Goal: Information Seeking & Learning: Learn about a topic

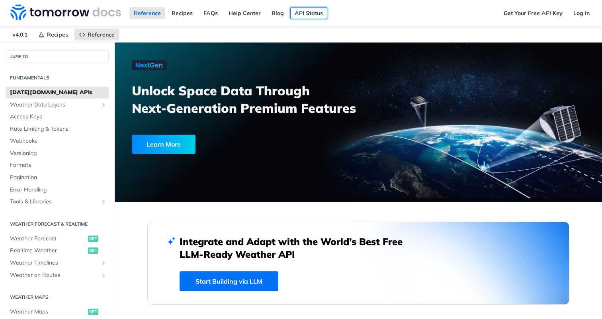
click at [304, 11] on link "API Status" at bounding box center [308, 13] width 37 height 12
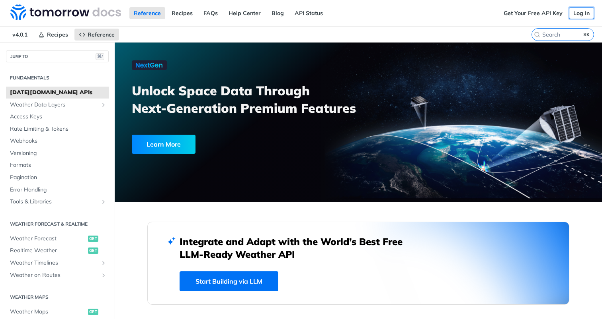
click at [582, 10] on link "Log In" at bounding box center [581, 13] width 25 height 12
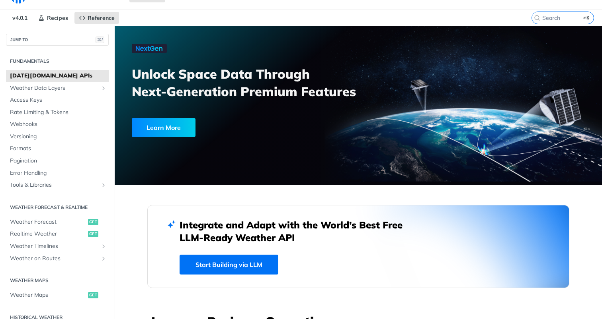
scroll to position [20, 0]
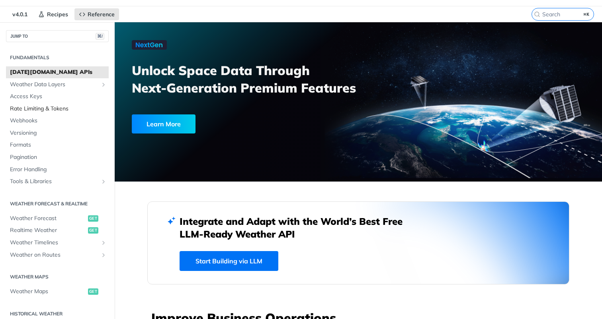
click at [37, 108] on span "Rate Limiting & Tokens" at bounding box center [58, 109] width 97 height 8
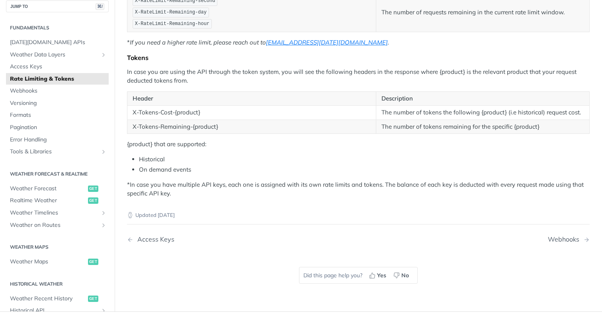
scroll to position [206, 0]
click at [35, 154] on span "Tools & Libraries" at bounding box center [54, 152] width 88 height 8
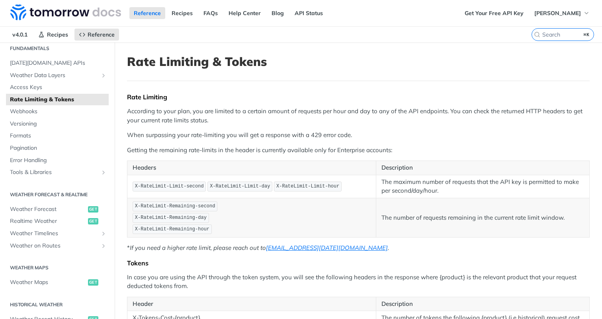
scroll to position [57, 0]
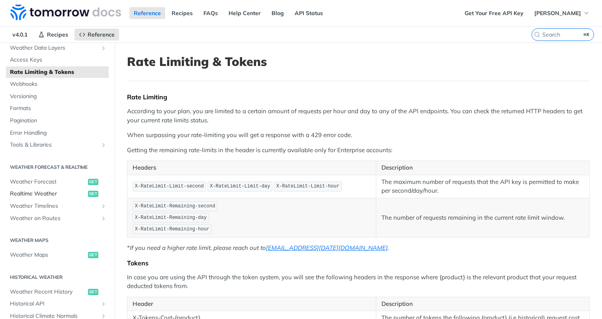
click at [38, 191] on span "Realtime Weather" at bounding box center [48, 194] width 76 height 8
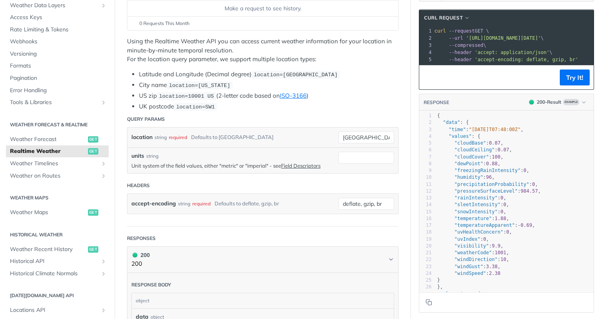
scroll to position [87, 0]
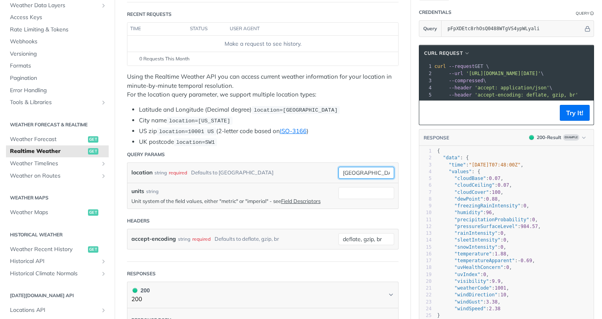
click at [370, 173] on input "toronto" at bounding box center [366, 173] width 56 height 12
paste input "26.9196,75.7878"
click at [319, 175] on div "location string required Defaults to toronto" at bounding box center [232, 173] width 203 height 12
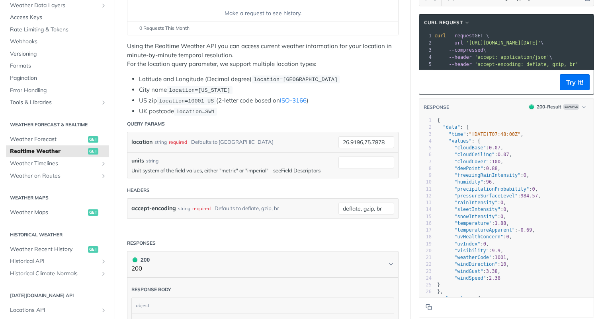
scroll to position [103, 0]
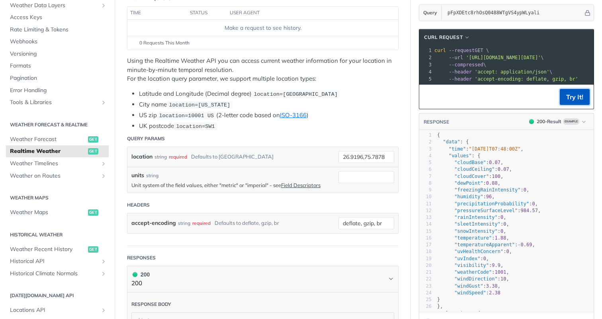
click at [575, 97] on button "Try It!" at bounding box center [574, 97] width 30 height 16
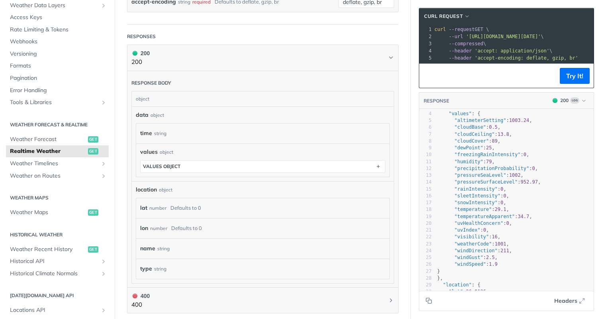
scroll to position [331, 0]
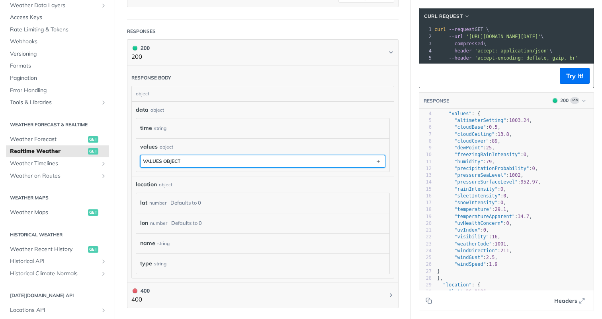
click at [305, 161] on button "values object" at bounding box center [262, 162] width 244 height 12
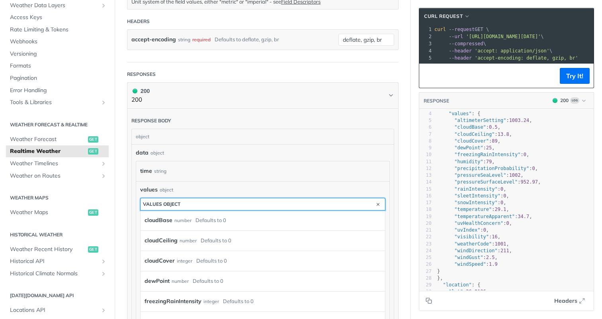
scroll to position [186, 0]
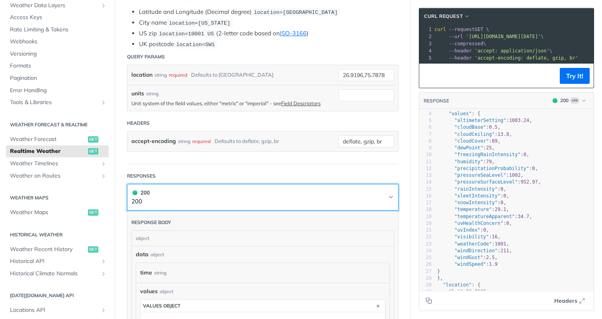
click at [371, 195] on button "200 200" at bounding box center [262, 198] width 263 height 18
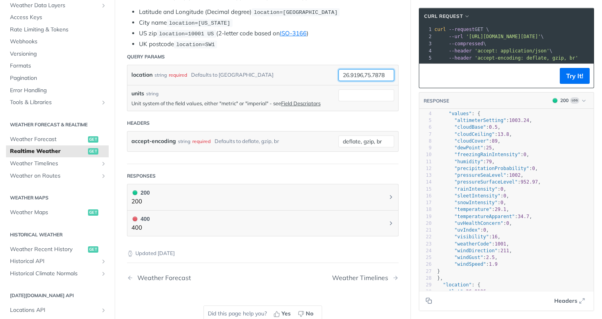
click at [370, 74] on input "26.9196,75.7878" at bounding box center [366, 75] width 56 height 12
paste input "5.76696,75.387443"
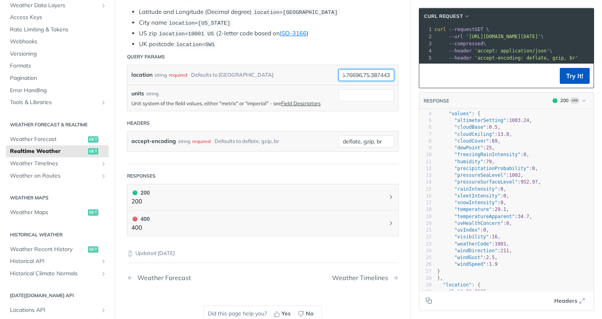
type input "25.76696,75.387443"
click at [579, 75] on button "Try It!" at bounding box center [574, 76] width 30 height 16
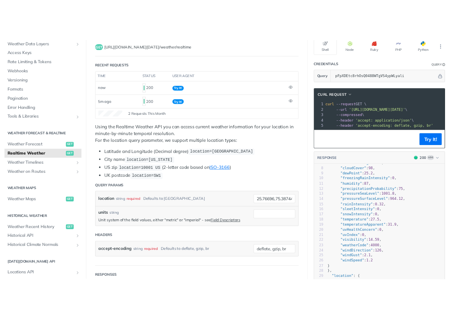
scroll to position [48, 0]
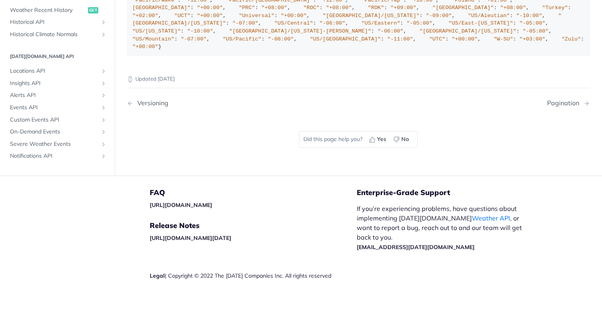
scroll to position [166, 0]
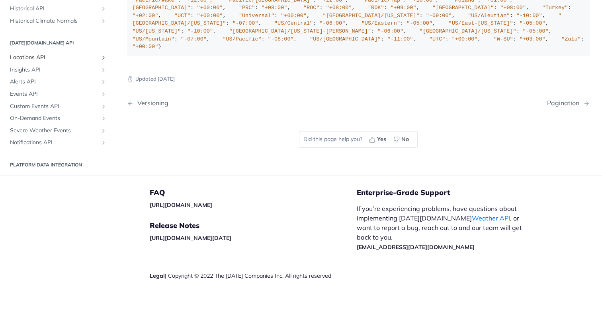
click at [37, 62] on span "Locations API" at bounding box center [54, 58] width 88 height 8
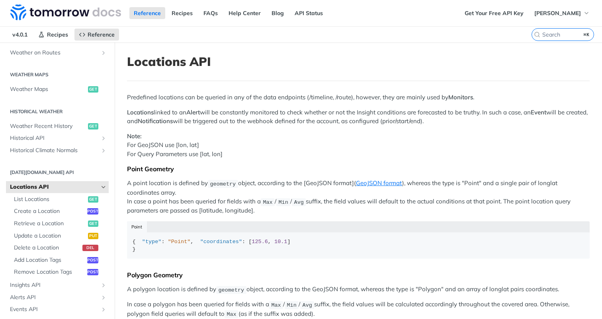
scroll to position [235, 0]
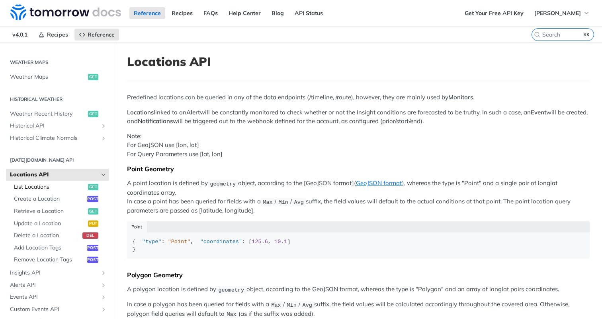
click at [37, 187] on span "List Locations" at bounding box center [50, 187] width 72 height 8
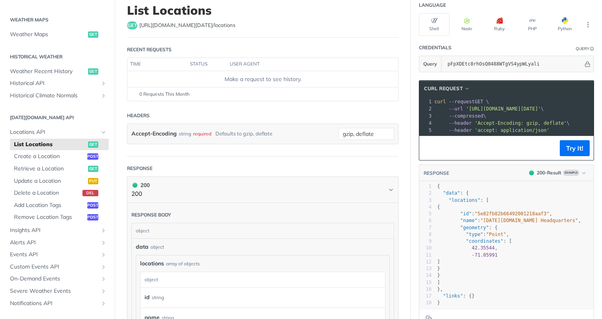
scroll to position [65, 0]
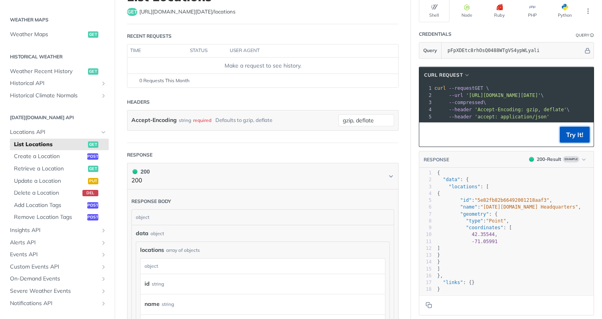
click at [570, 136] on button "Try It!" at bounding box center [574, 135] width 30 height 16
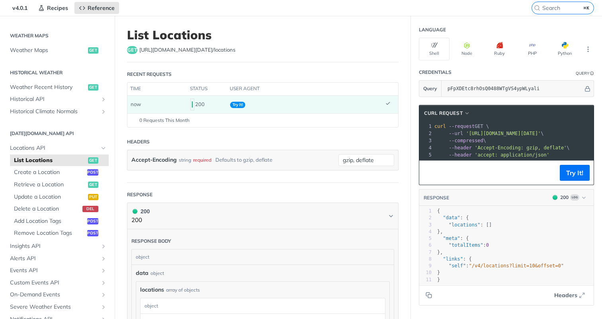
scroll to position [35, 0]
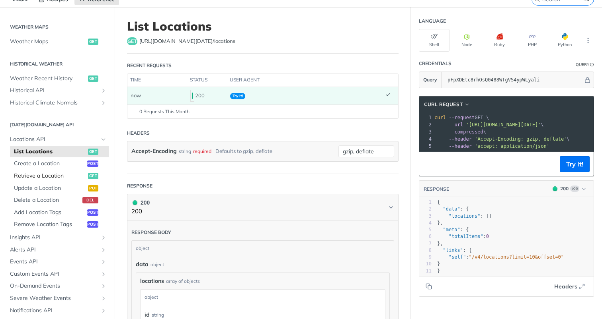
click at [35, 176] on span "Retrieve a Location" at bounding box center [50, 176] width 72 height 8
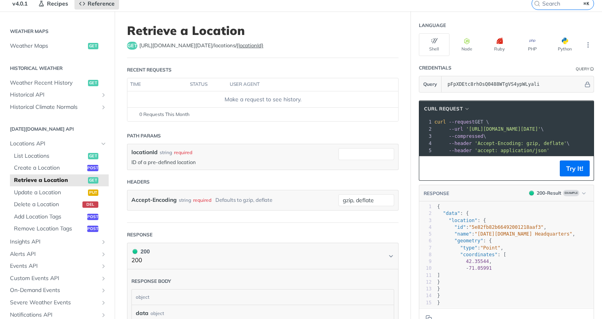
scroll to position [37, 0]
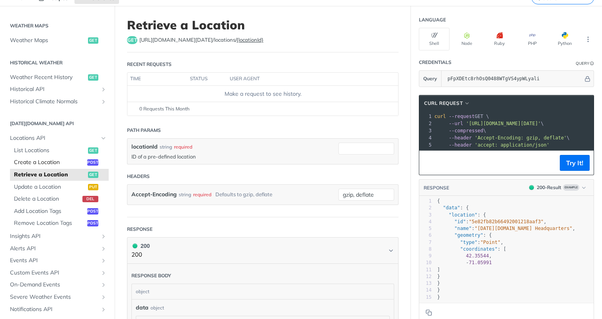
click at [39, 161] on span "Create a Location" at bounding box center [49, 163] width 71 height 8
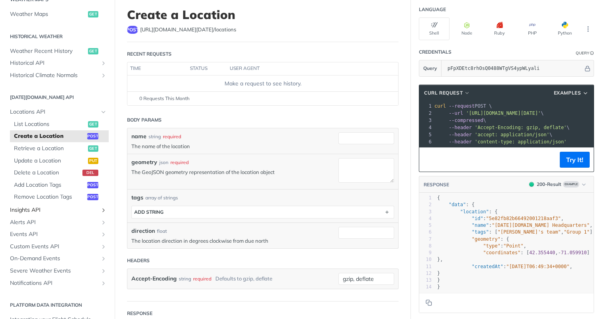
scroll to position [269, 0]
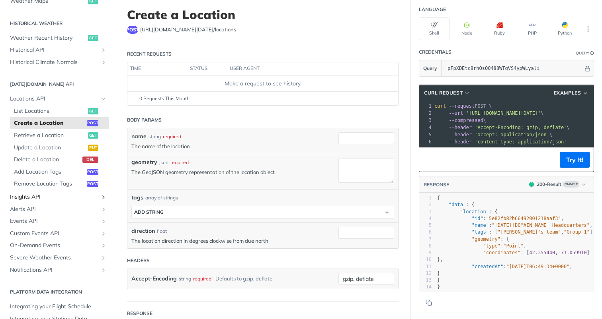
click at [42, 197] on span "Insights API" at bounding box center [54, 197] width 88 height 8
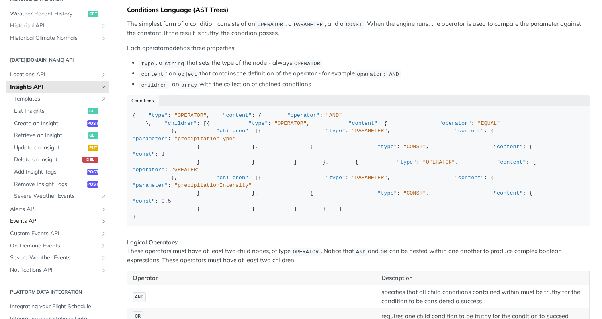
scroll to position [294, 0]
click at [33, 209] on span "Alerts API" at bounding box center [54, 209] width 88 height 8
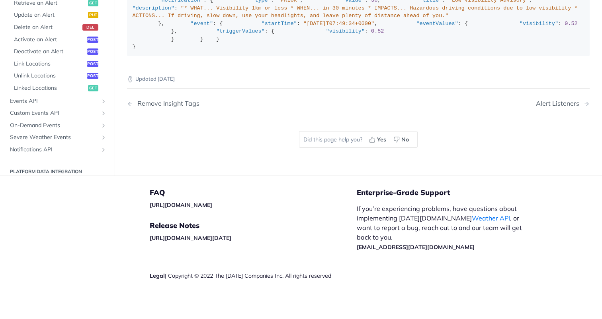
scroll to position [1550, 0]
click at [39, 150] on span "Notifications API" at bounding box center [54, 150] width 88 height 8
